Goal: Task Accomplishment & Management: Use online tool/utility

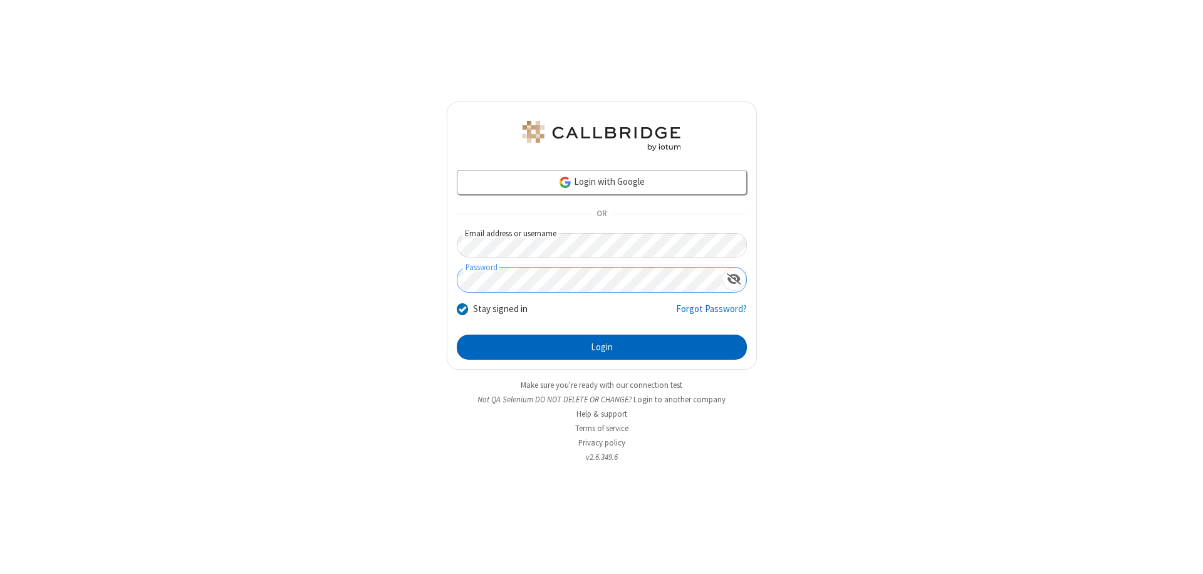
click at [602, 347] on button "Login" at bounding box center [602, 347] width 290 height 25
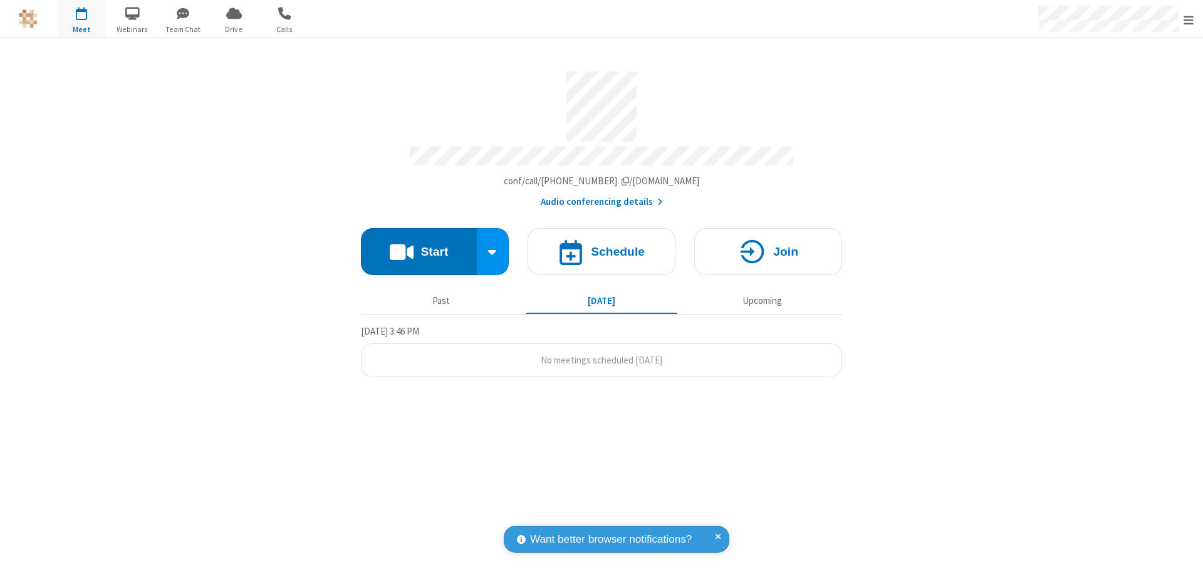
click at [1189, 19] on span "Open menu" at bounding box center [1189, 20] width 10 height 13
click at [81, 19] on span "button" at bounding box center [81, 13] width 47 height 21
click at [602, 246] on h4 "Schedule" at bounding box center [618, 252] width 54 height 12
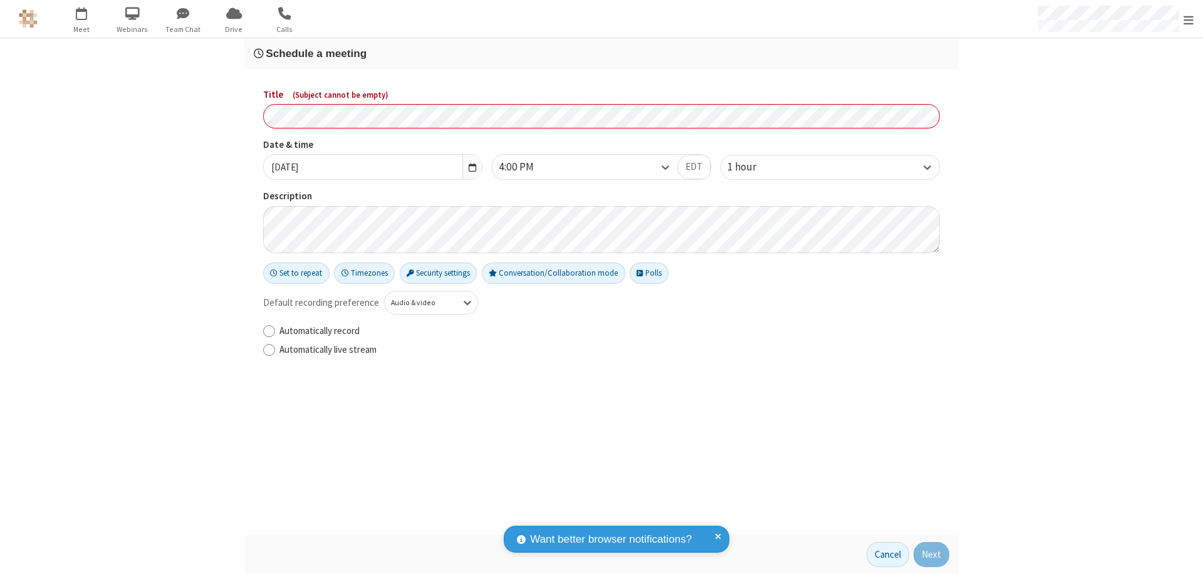
click at [602, 53] on h3 "Schedule a meeting" at bounding box center [602, 54] width 696 height 12
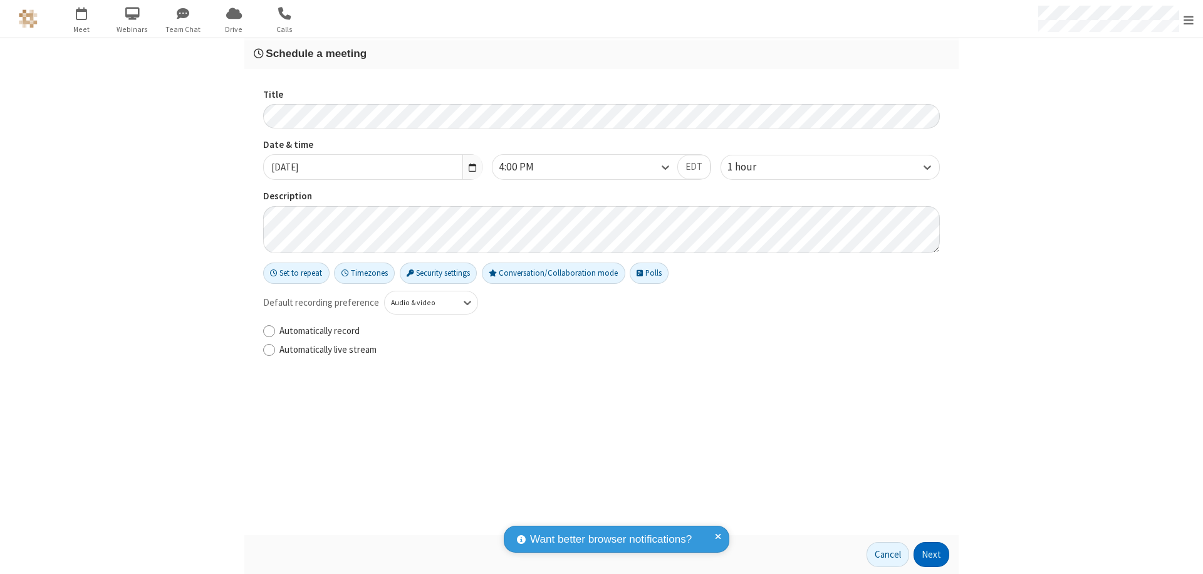
click at [932, 555] on button "Next" at bounding box center [932, 554] width 36 height 25
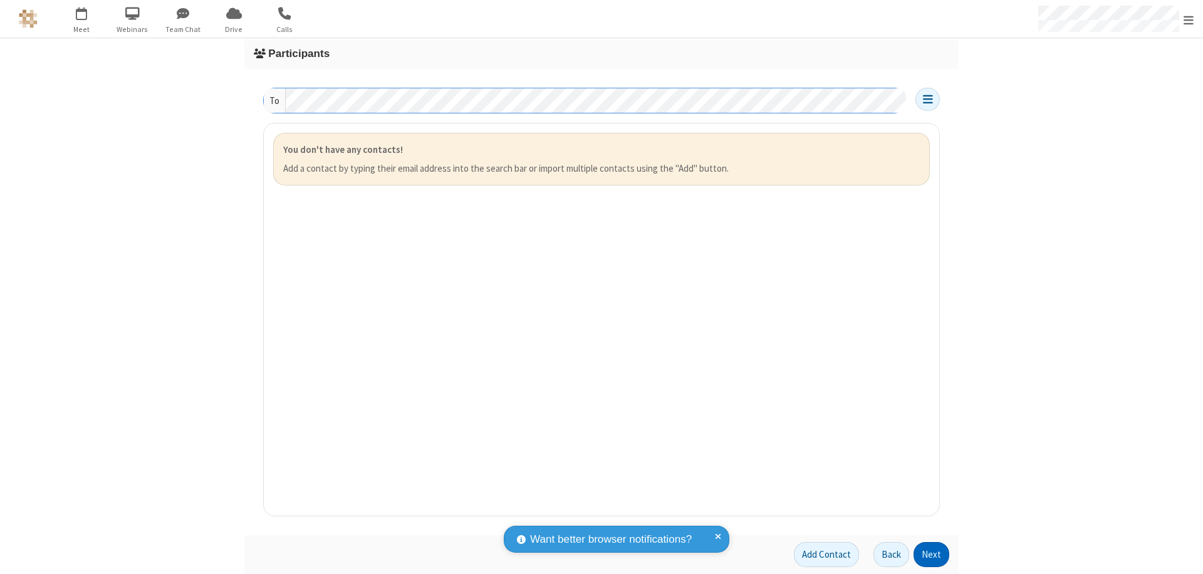
click at [932, 555] on button "Next" at bounding box center [932, 554] width 36 height 25
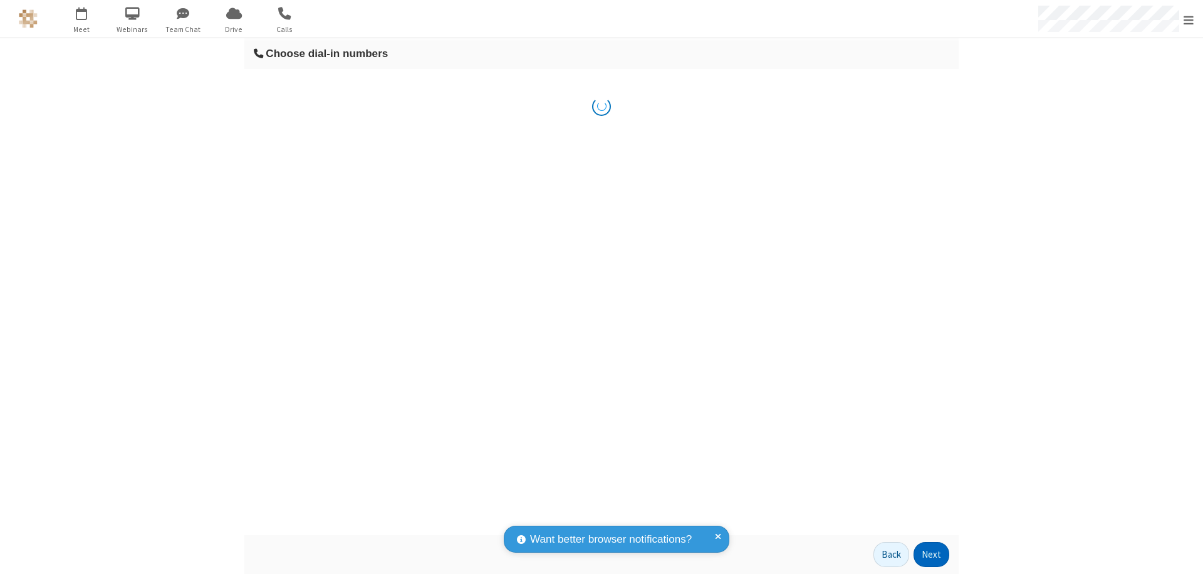
click at [932, 555] on button "Next" at bounding box center [932, 554] width 36 height 25
